Goal: Find specific page/section: Find specific page/section

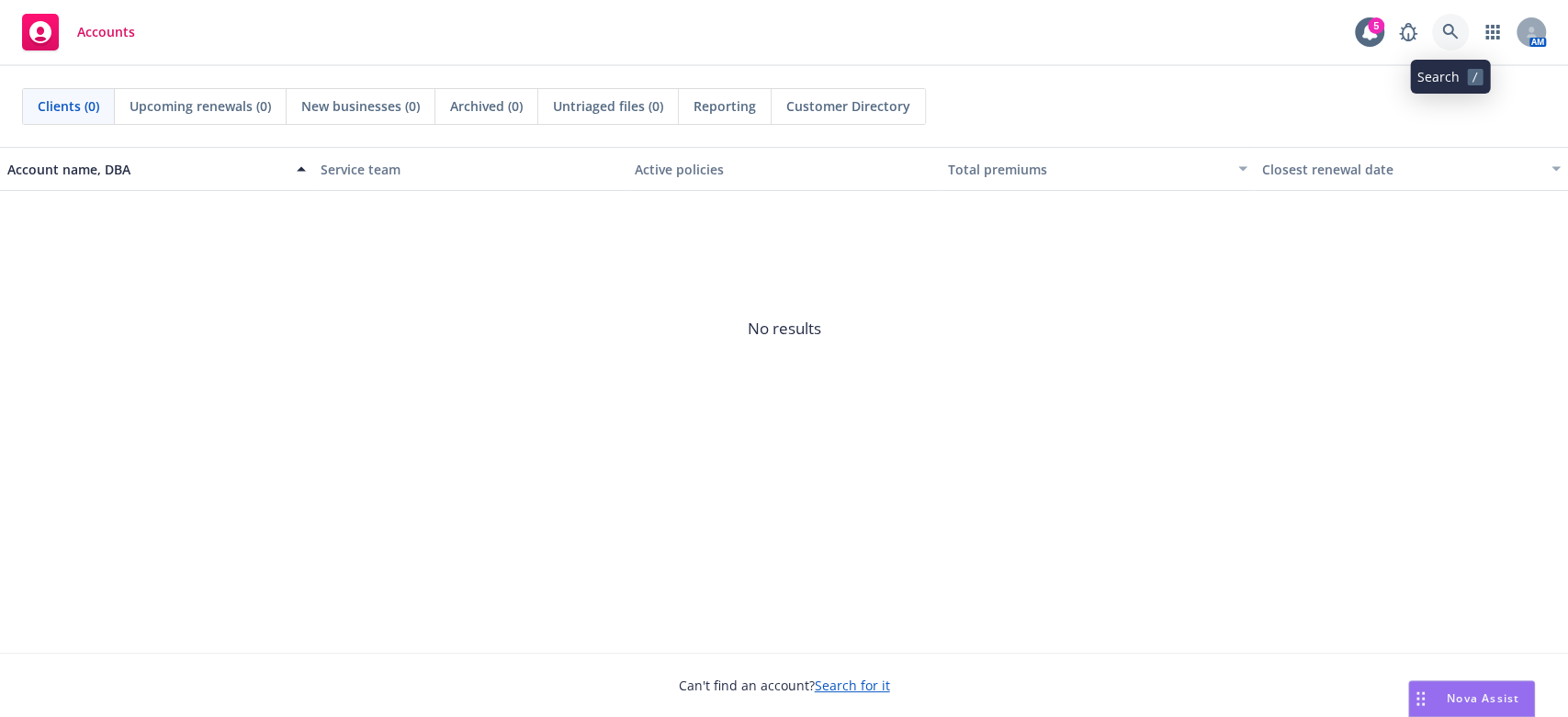
click at [1442, 31] on icon at bounding box center [1449, 32] width 16 height 16
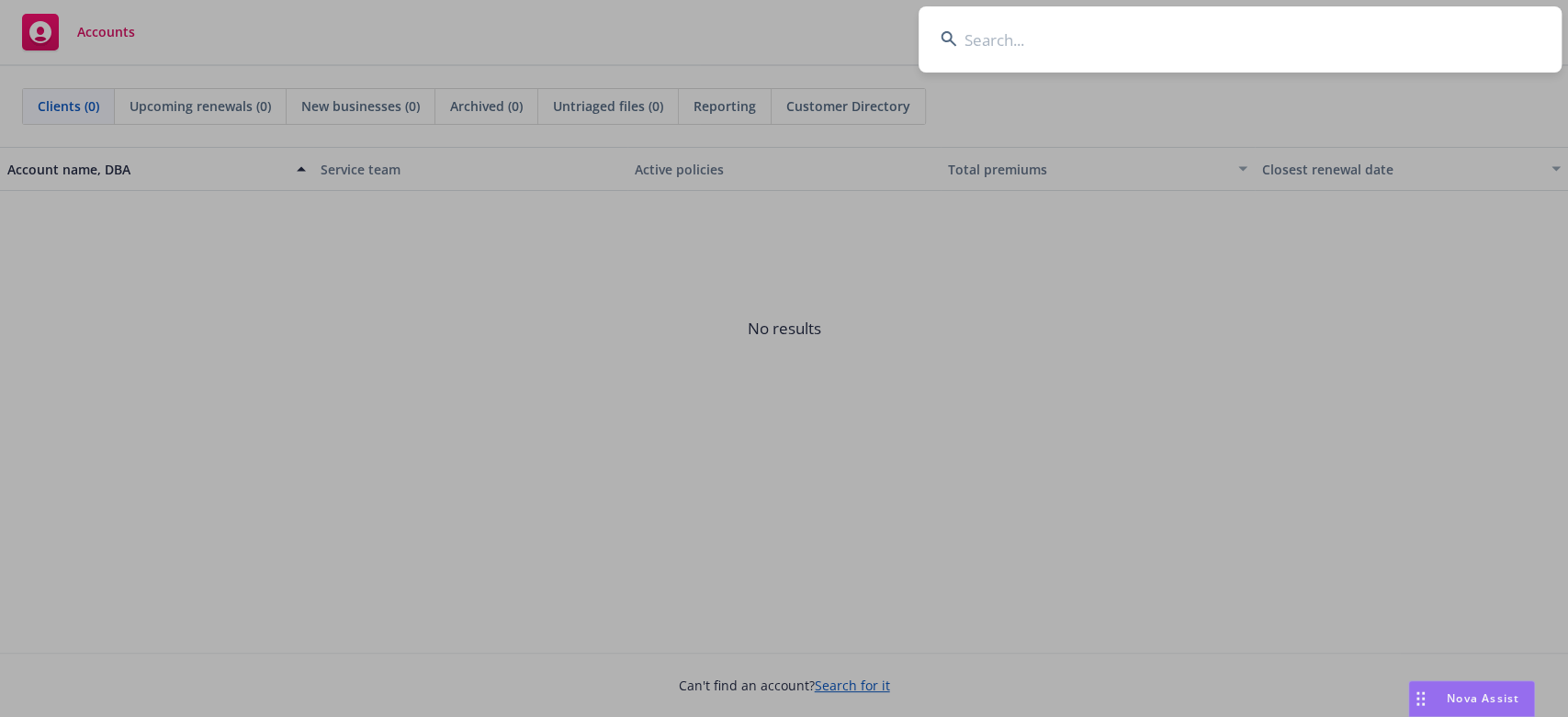
click at [973, 34] on input at bounding box center [1240, 39] width 643 height 66
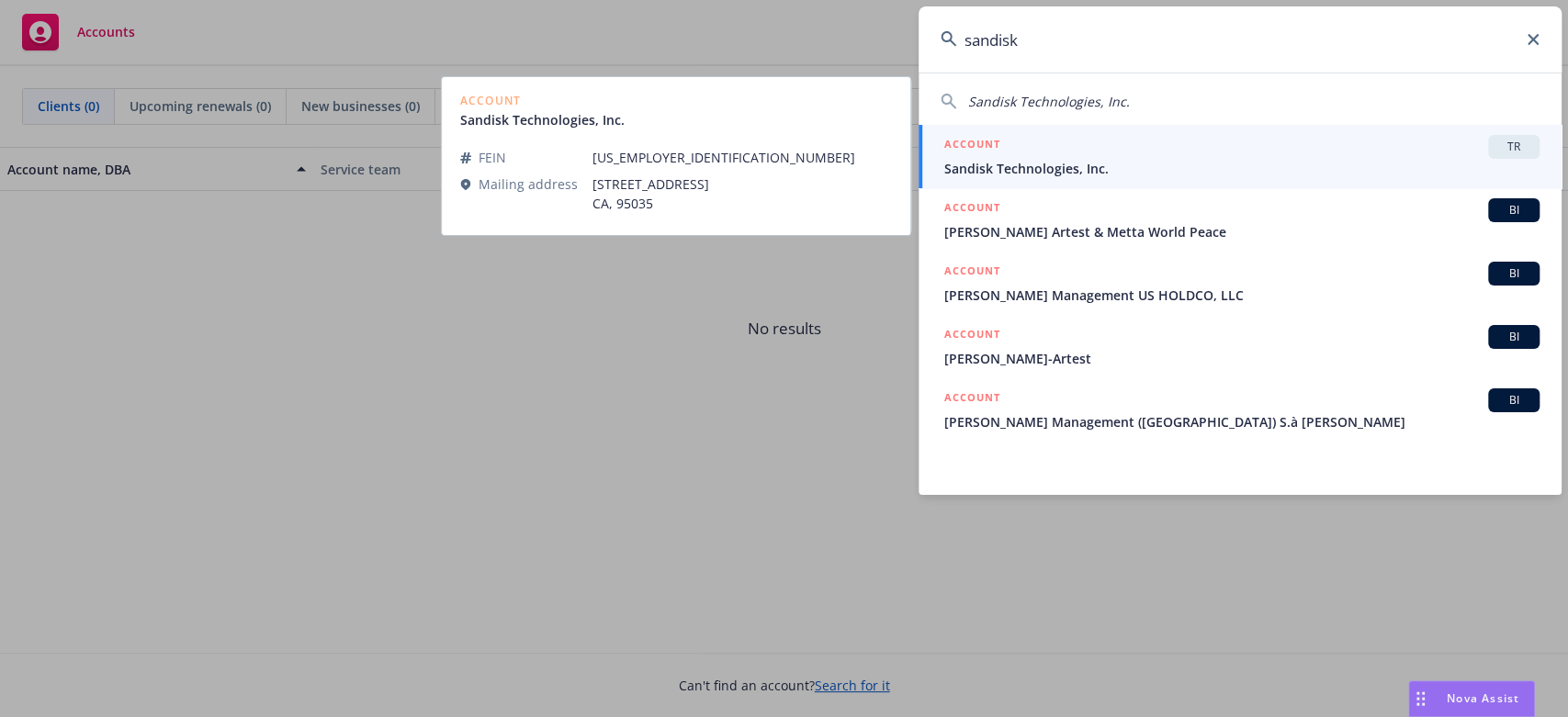
type input "sandisk"
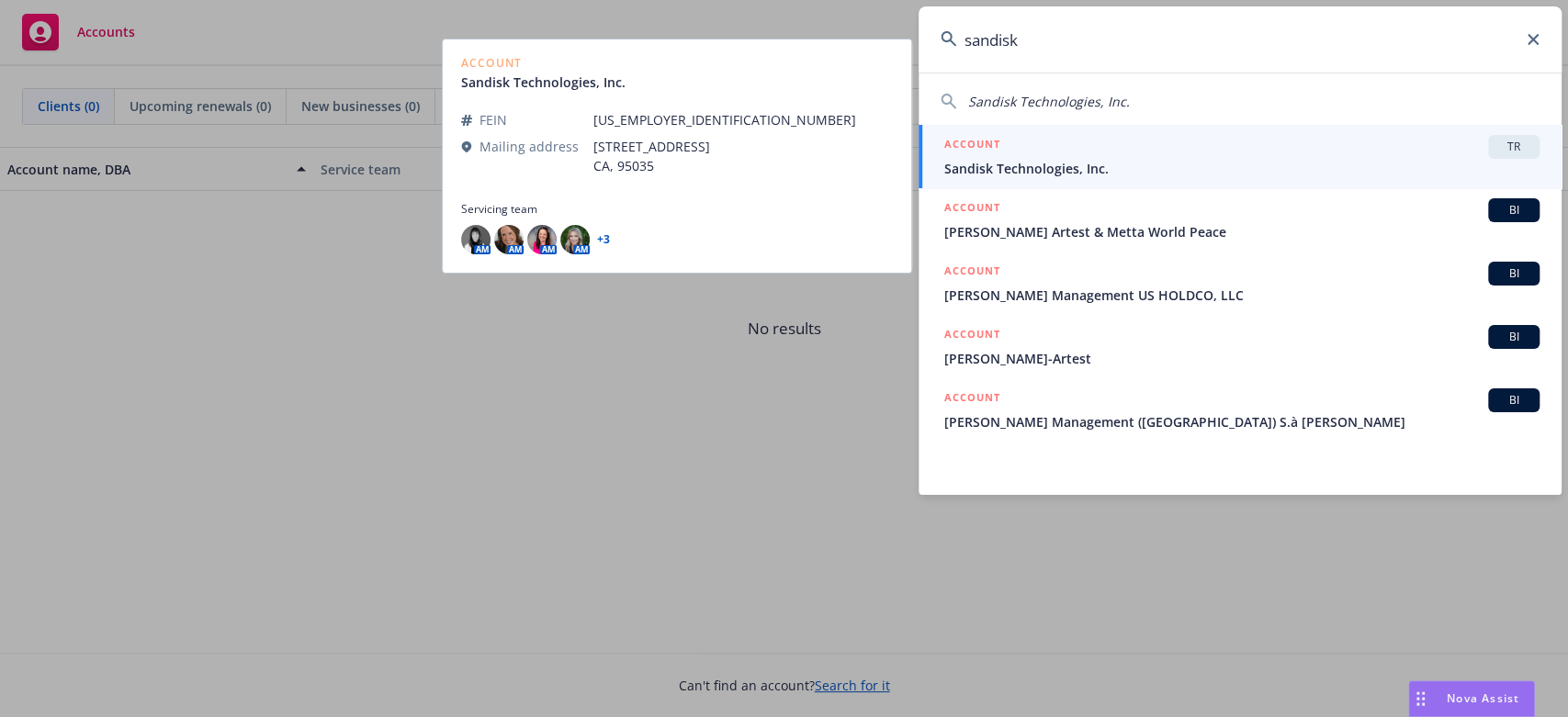
click at [1055, 159] on span "Sandisk Technologies, Inc." at bounding box center [1241, 168] width 595 height 19
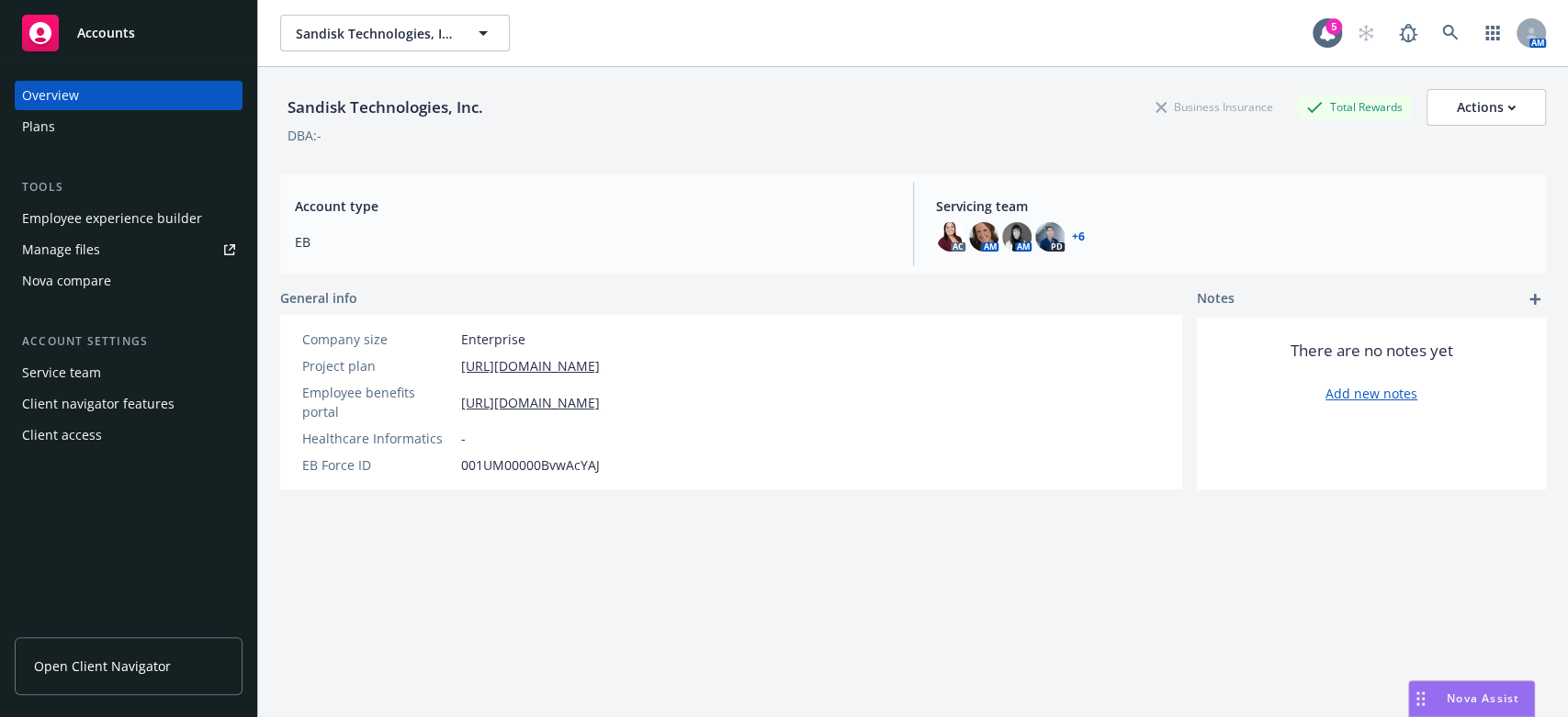
click at [51, 437] on div "Client access" at bounding box center [62, 435] width 80 height 30
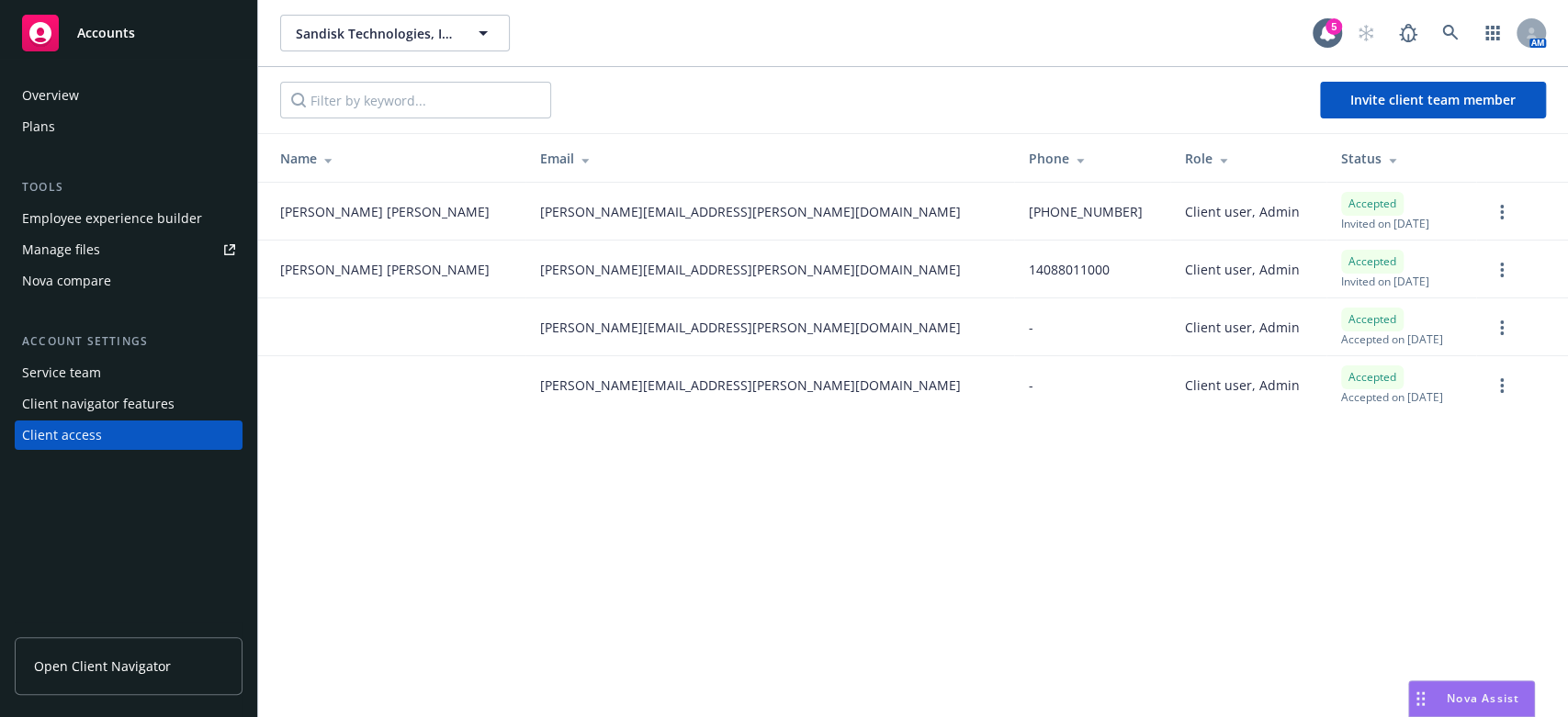
click at [83, 665] on span "Open Client Navigator" at bounding box center [102, 666] width 136 height 19
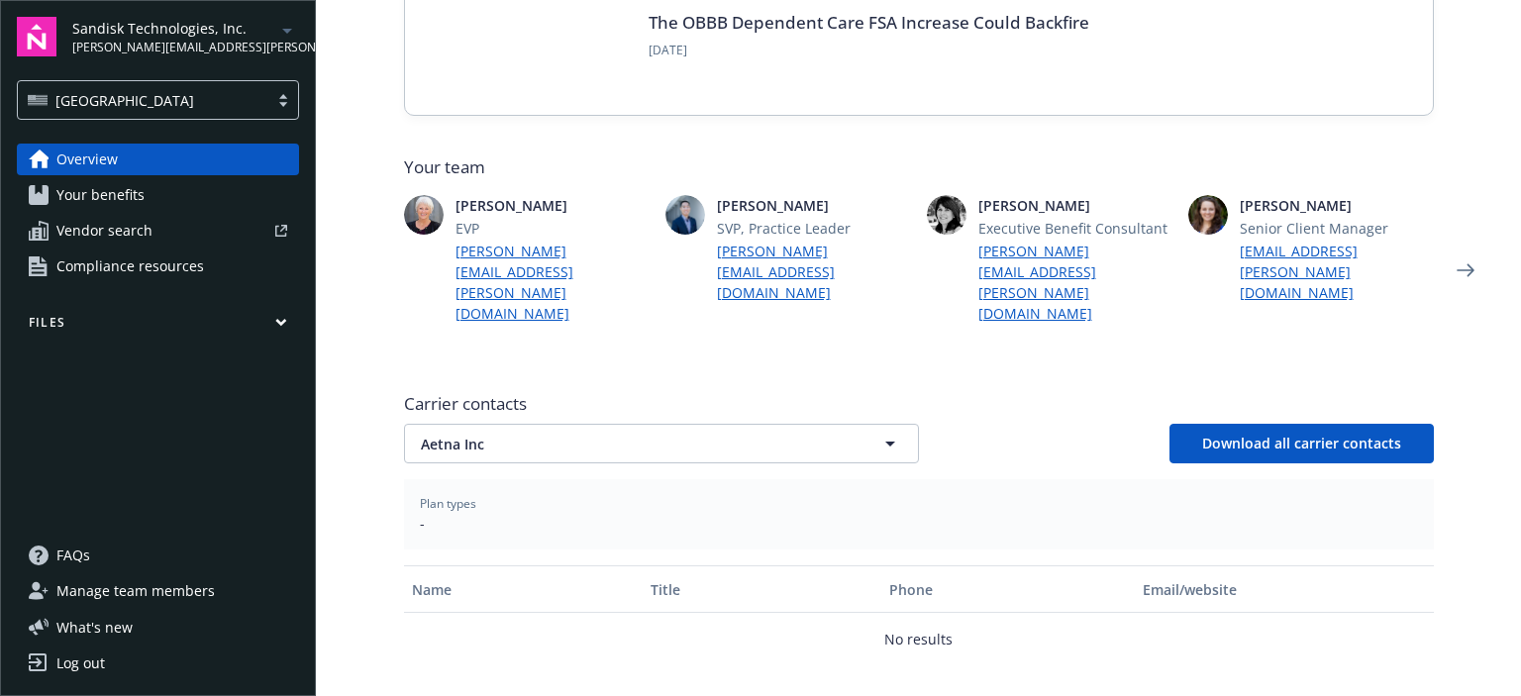
scroll to position [563, 0]
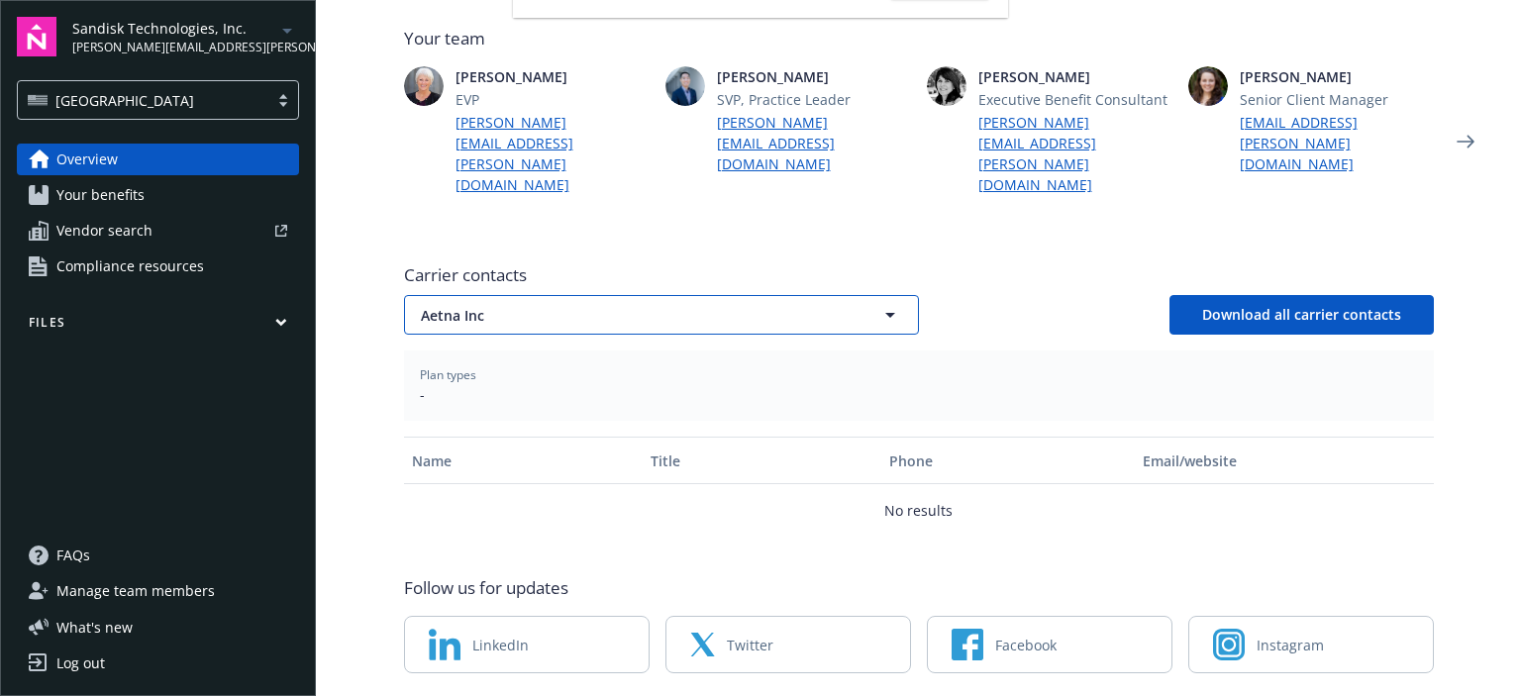
click at [879, 303] on icon "button" at bounding box center [890, 315] width 24 height 24
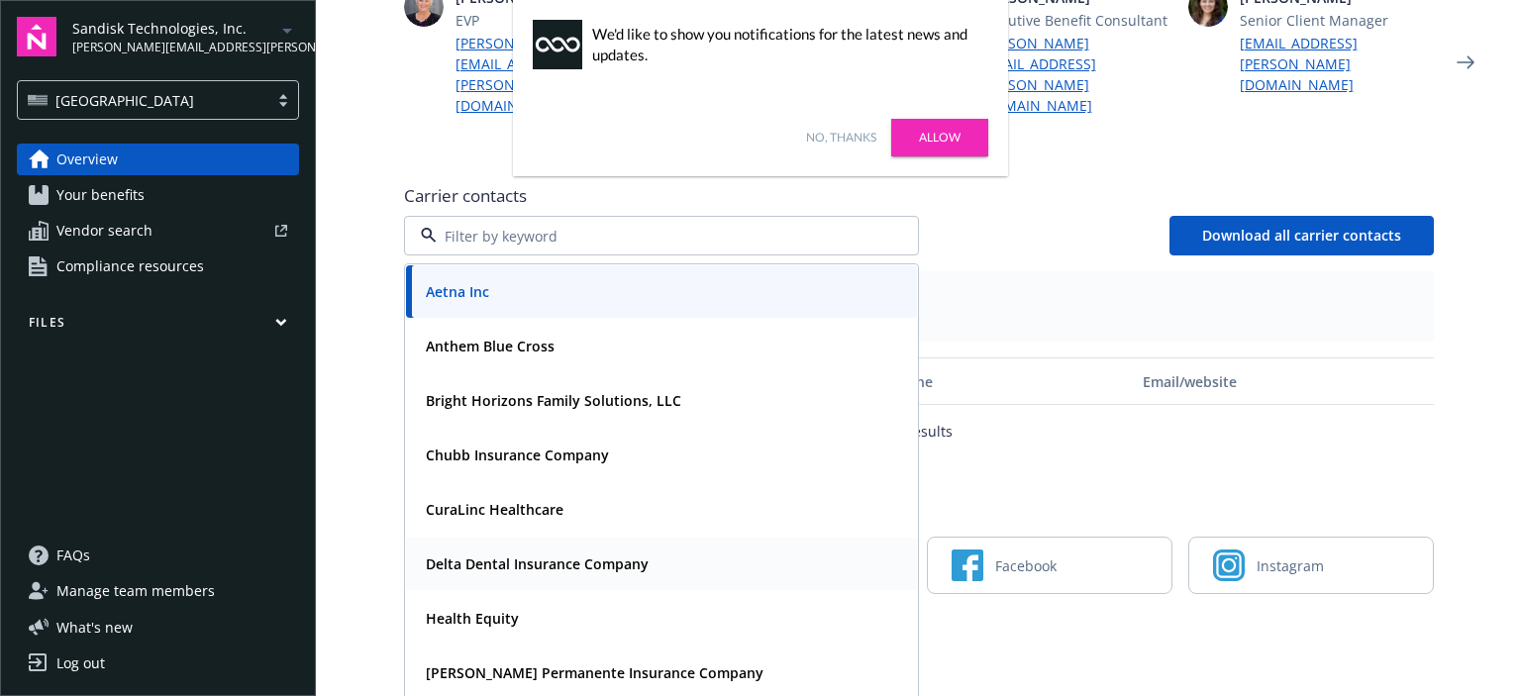
scroll to position [0, 0]
click at [842, 134] on link "No, thanks" at bounding box center [841, 138] width 70 height 18
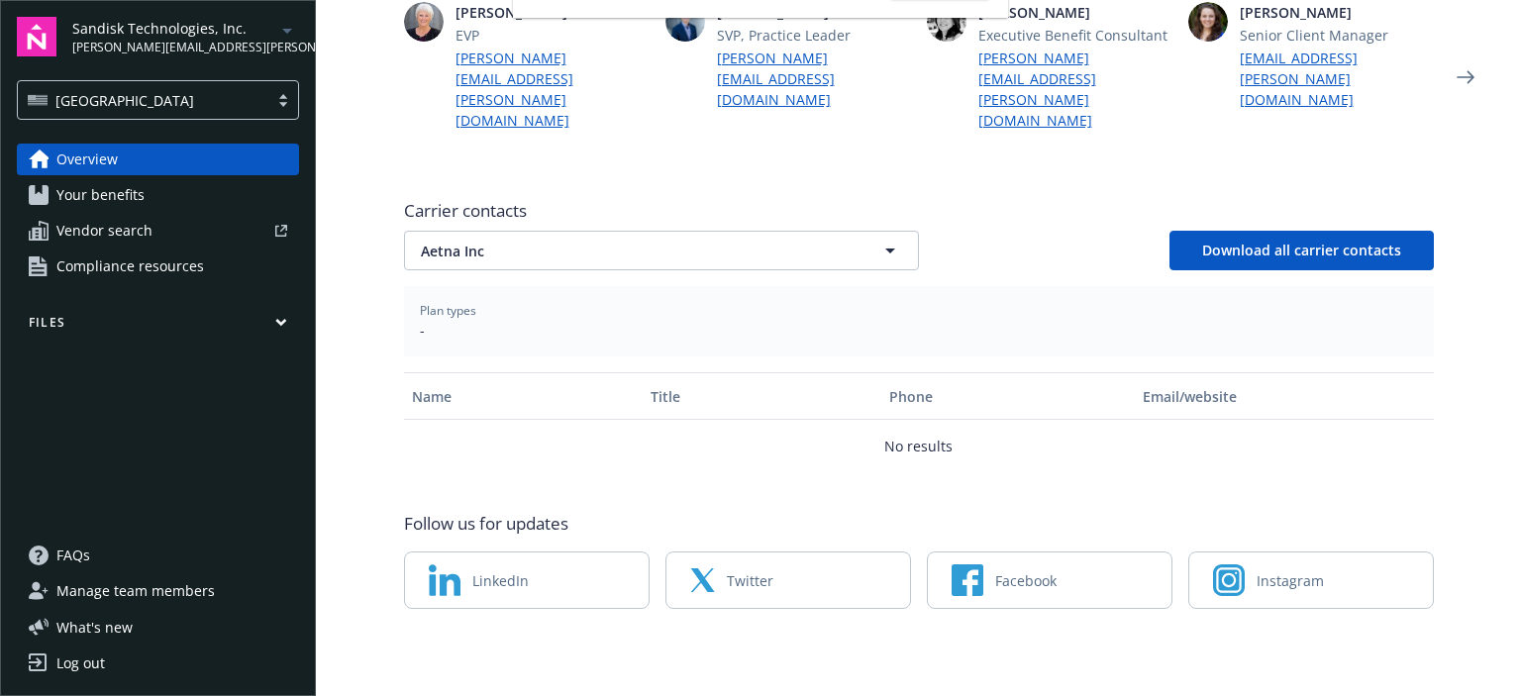
scroll to position [563, 0]
